Goal: Task Accomplishment & Management: Manage account settings

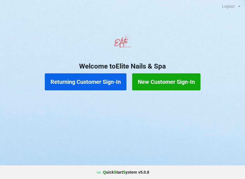
click at [73, 82] on button "Returning Customer Sign-In" at bounding box center [86, 81] width 82 height 17
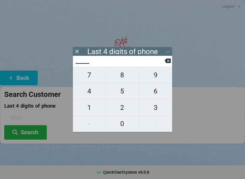
click at [155, 78] on span "9" at bounding box center [155, 75] width 33 height 12
type input "9___"
click at [90, 79] on span "7" at bounding box center [89, 75] width 33 height 12
type input "97__"
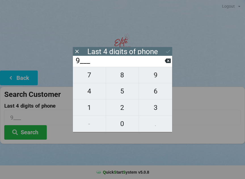
type input "97__"
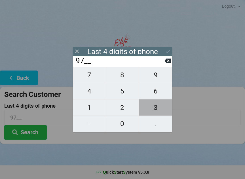
click at [157, 108] on span "3" at bounding box center [155, 108] width 33 height 12
type input "973_"
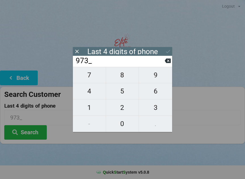
click at [164, 62] on input "973_" at bounding box center [119, 60] width 89 height 9
click at [162, 61] on input "973_" at bounding box center [119, 60] width 89 height 9
click at [160, 62] on input "973_" at bounding box center [119, 60] width 89 height 9
click at [162, 61] on input "973_" at bounding box center [119, 60] width 89 height 9
click at [164, 62] on icon at bounding box center [167, 61] width 6 height 6
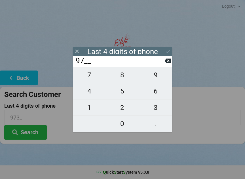
click at [165, 62] on icon at bounding box center [167, 61] width 6 height 5
click at [163, 61] on input "9___" at bounding box center [119, 60] width 89 height 9
click at [166, 62] on icon at bounding box center [167, 61] width 6 height 5
click at [92, 94] on span "4" at bounding box center [89, 91] width 33 height 12
type input "4___"
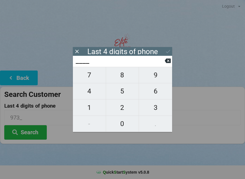
type input "4___"
click at [121, 124] on span "0" at bounding box center [122, 124] width 33 height 12
type input "40__"
click at [87, 91] on span "4" at bounding box center [89, 91] width 33 height 12
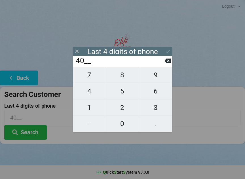
type input "404_"
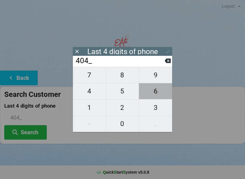
click at [157, 90] on span "6" at bounding box center [155, 91] width 33 height 12
type input "4046"
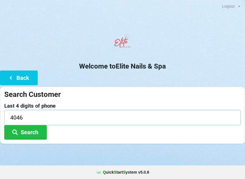
click at [200, 123] on input "4046" at bounding box center [122, 117] width 236 height 15
click at [30, 132] on button "Search" at bounding box center [25, 132] width 42 height 14
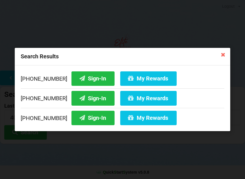
click at [82, 97] on button "Sign-In" at bounding box center [92, 98] width 43 height 14
